Goal: Information Seeking & Learning: Find contact information

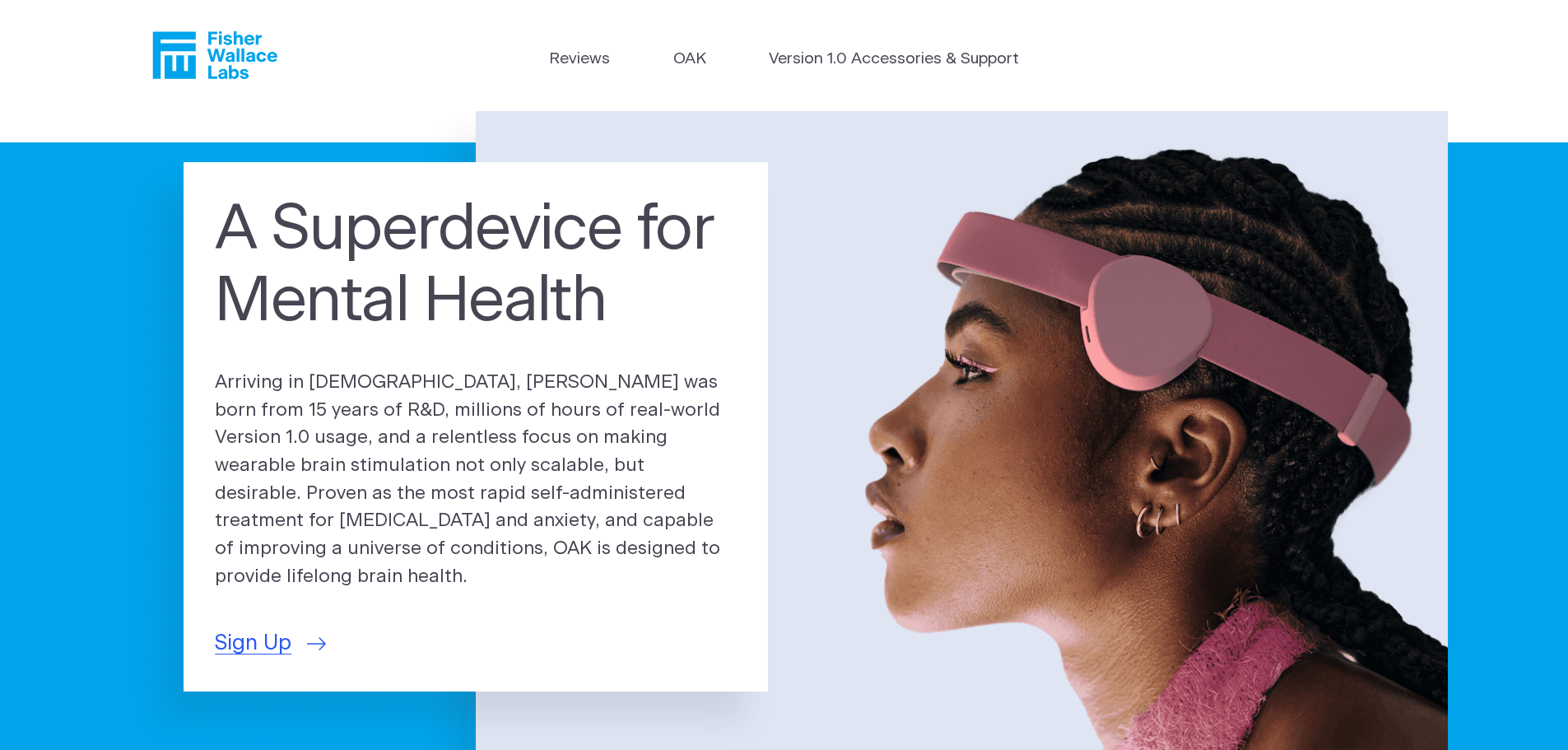
click at [243, 58] on icon "Fisher Wallace" at bounding box center [220, 55] width 112 height 48
click at [586, 54] on link "Reviews" at bounding box center [580, 59] width 61 height 24
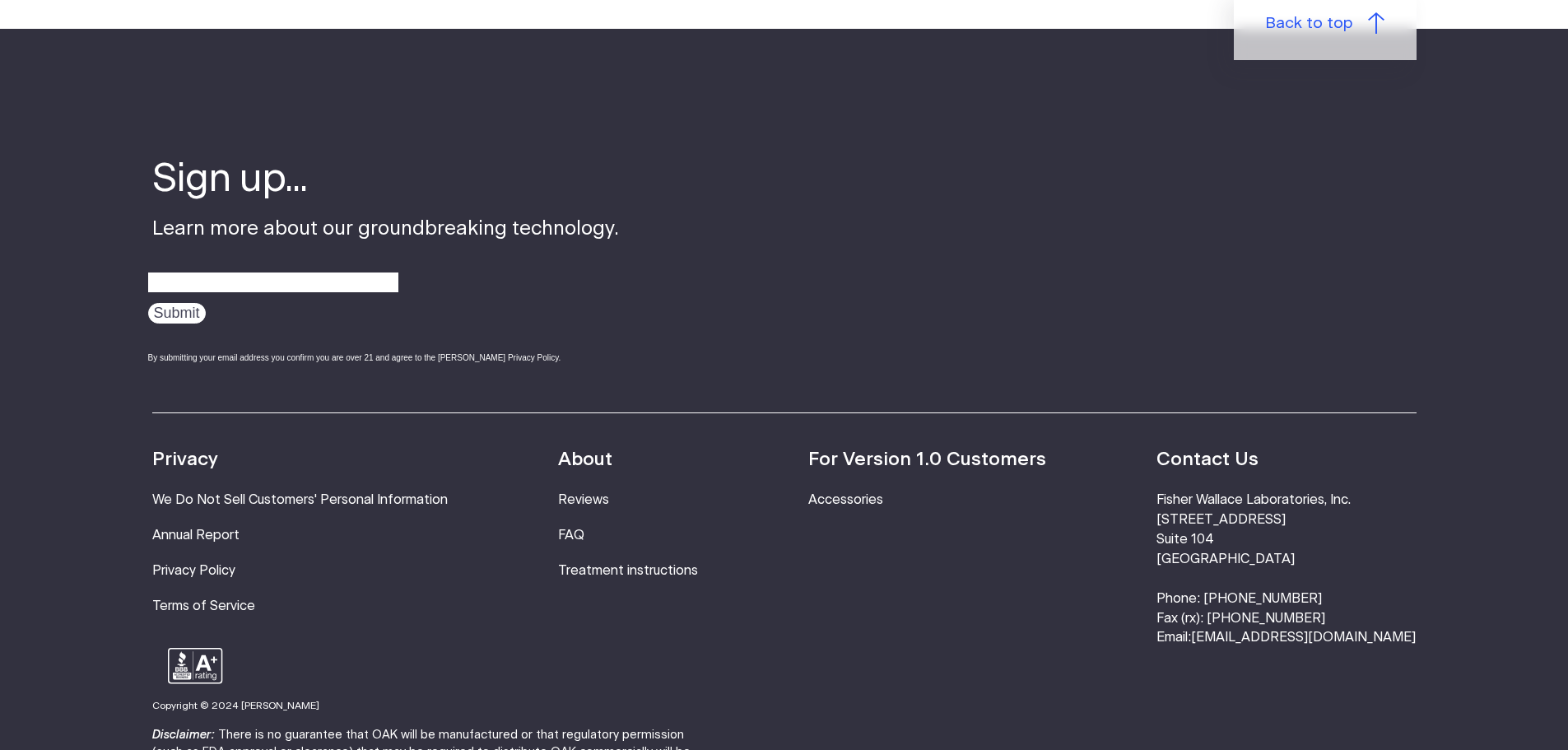
scroll to position [2139, 0]
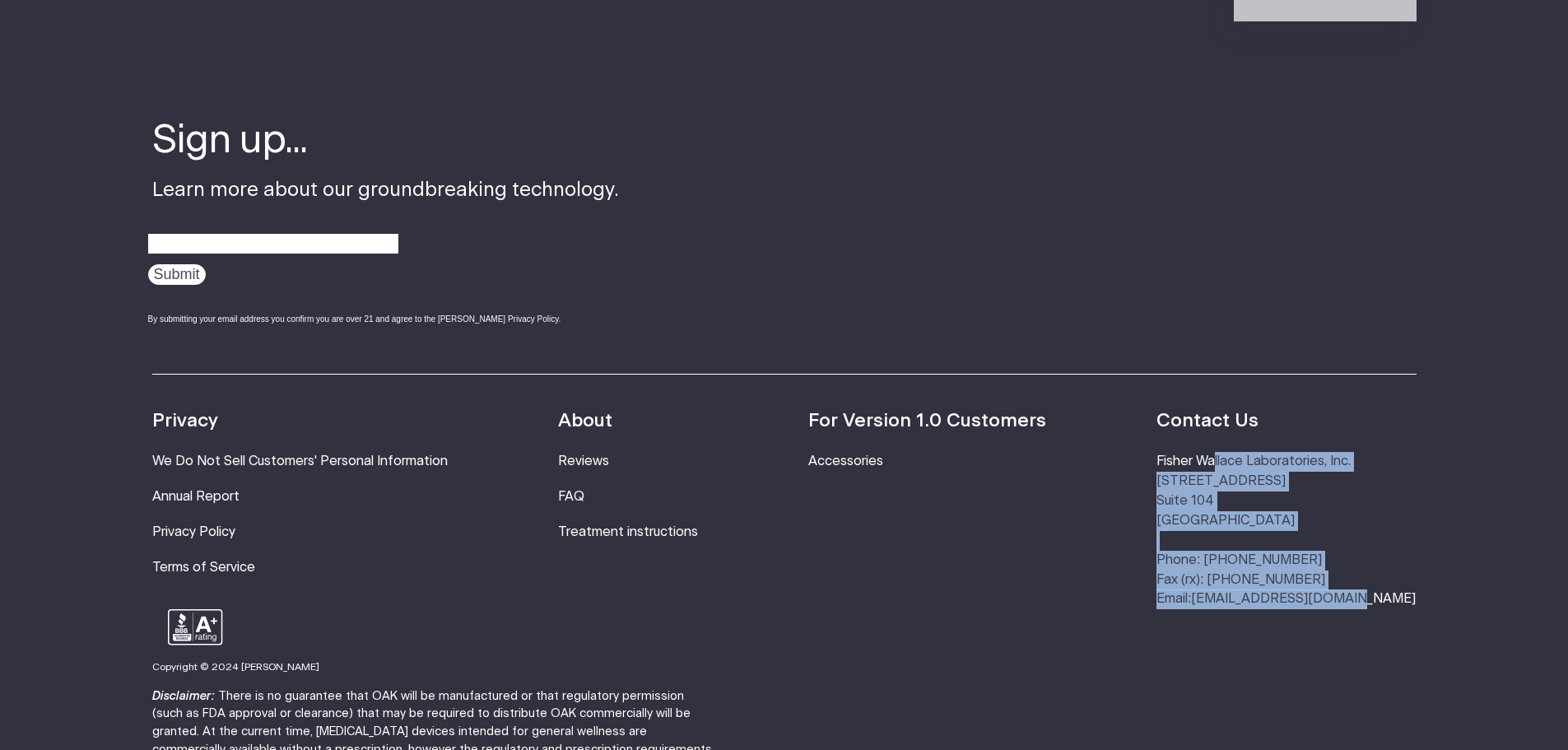
drag, startPoint x: 1215, startPoint y: 452, endPoint x: 1415, endPoint y: 594, distance: 245.3
click at [1415, 594] on div "Resources Accessories Privacy We Do Not Sell Customers' Personal Information An…" at bounding box center [784, 491] width 1264 height 235
copy li "Fisher Wallace Laboratories, Inc. 630 Flushing Avenue Suite 104 Brooklyn, NY 11…"
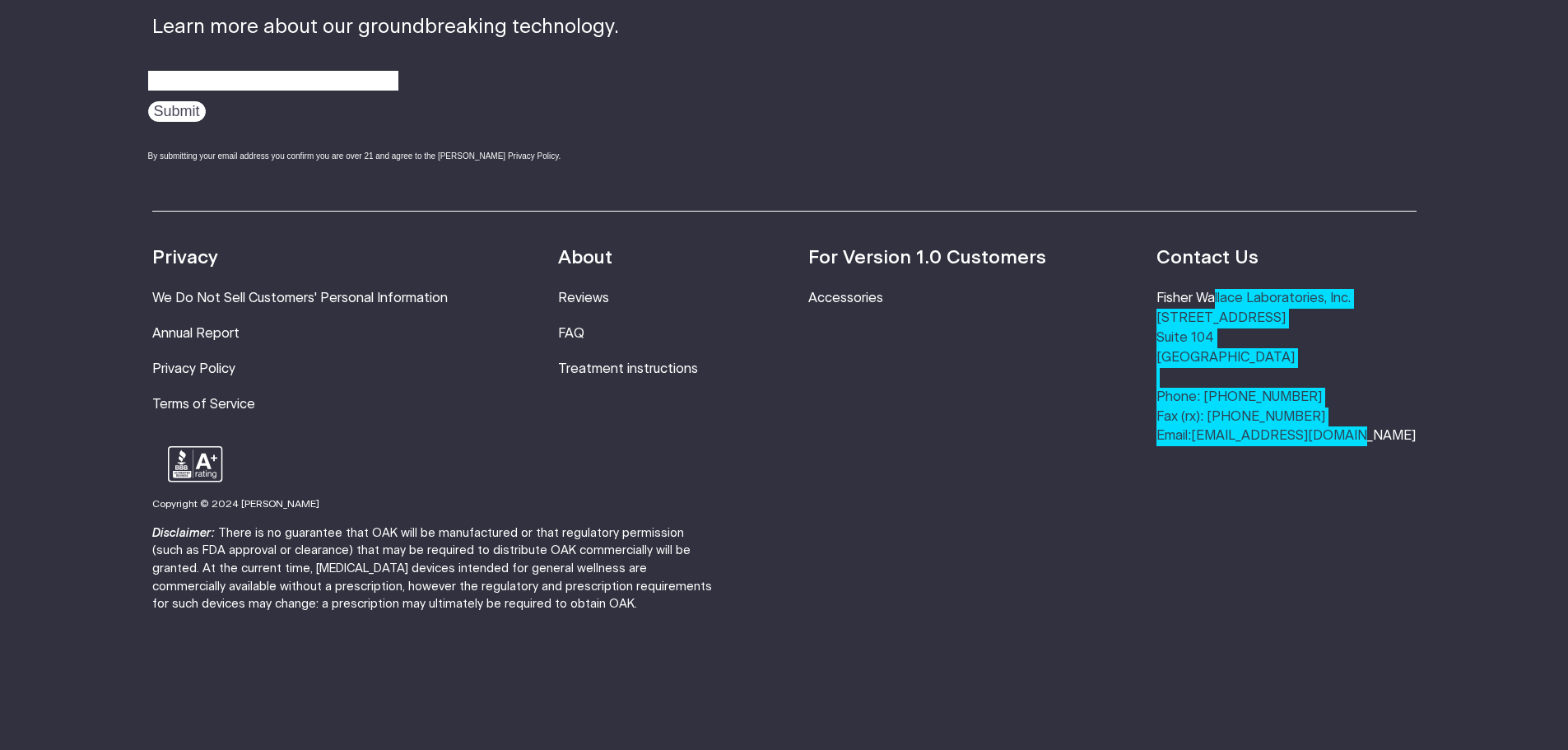
scroll to position [2304, 0]
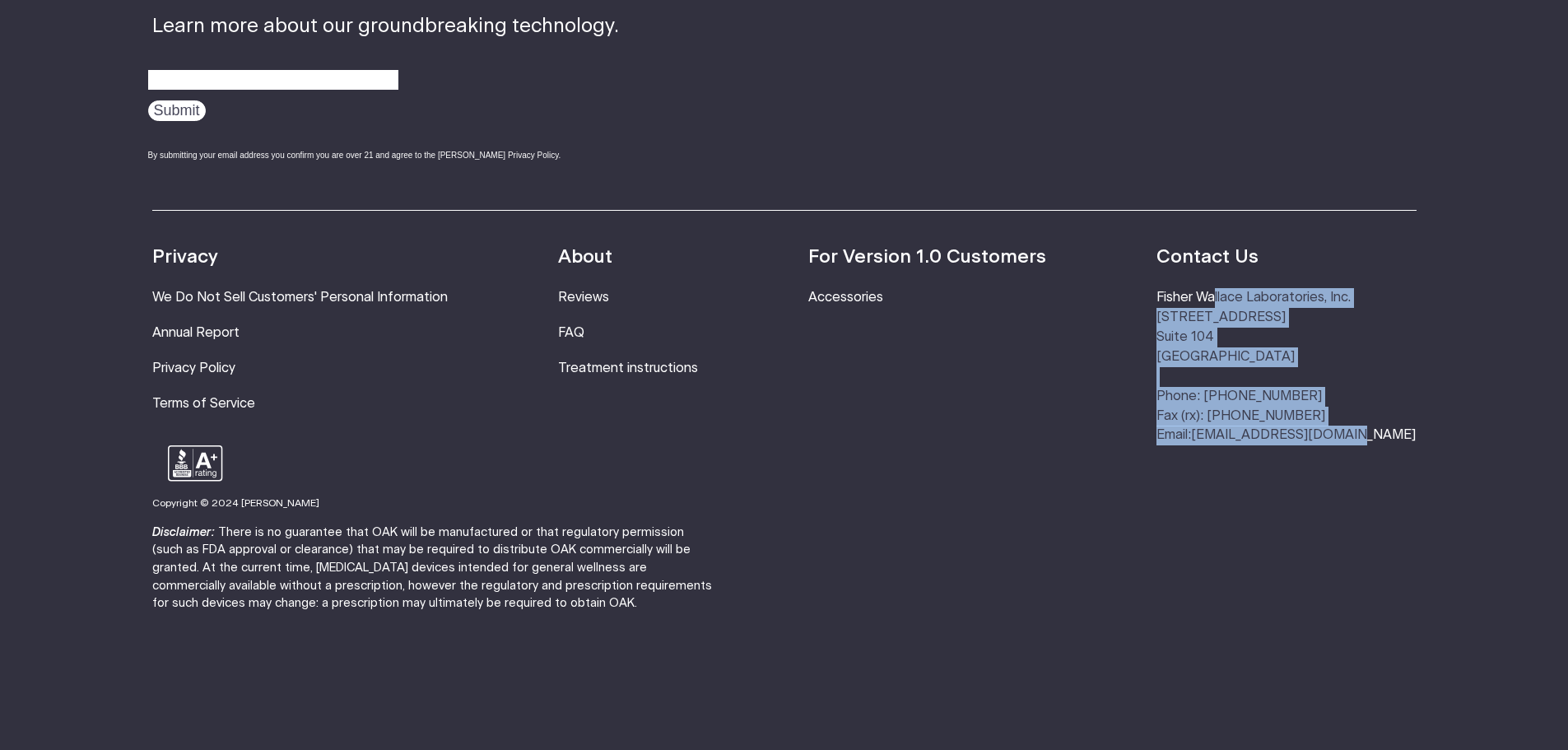
copy li "Fisher Wallace Laboratories, Inc. 630 Flushing Avenue Suite 104 Brooklyn, NY 11…"
